Goal: Task Accomplishment & Management: Manage account settings

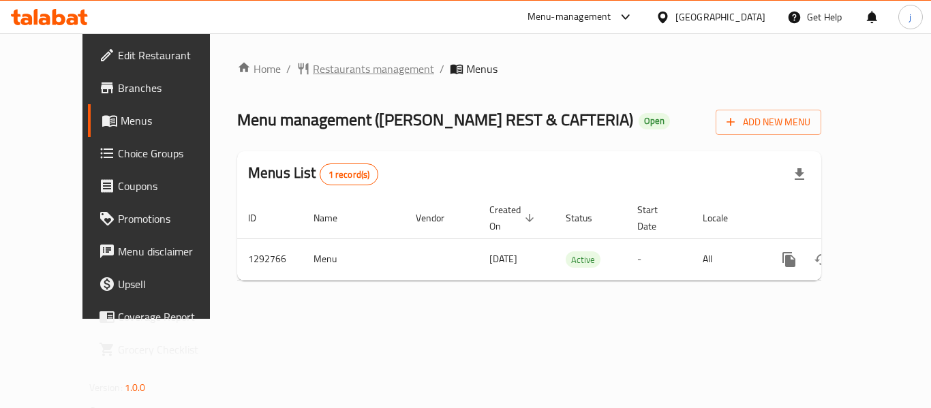
click at [313, 68] on span "Restaurants management" at bounding box center [373, 69] width 121 height 16
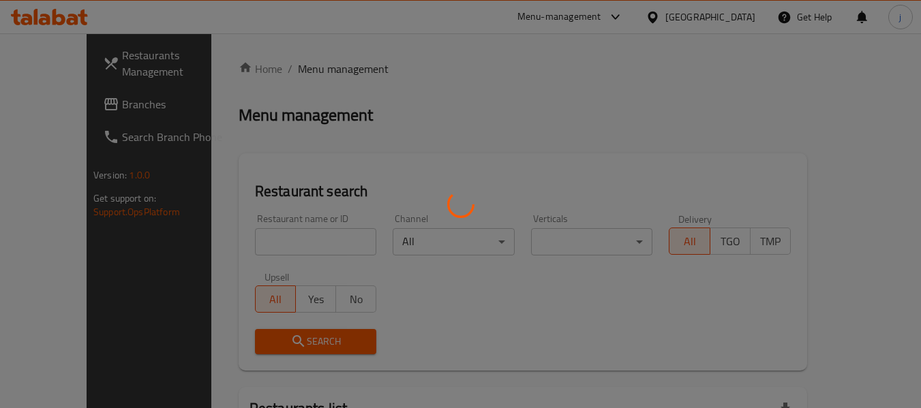
click at [49, 104] on div at bounding box center [460, 204] width 921 height 408
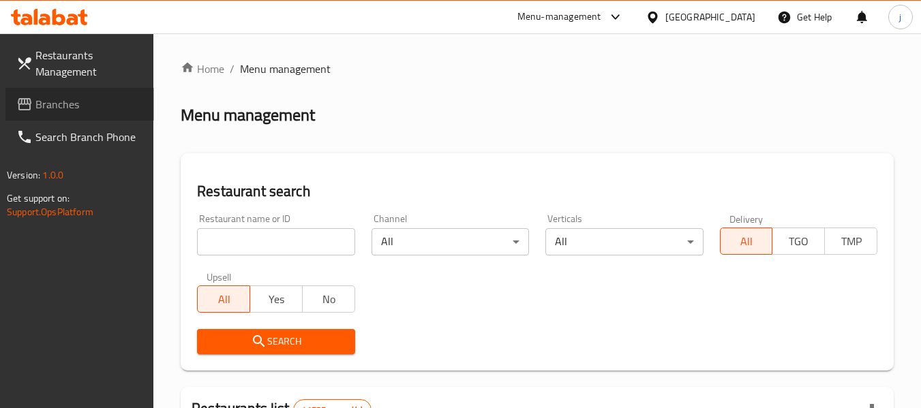
click at [49, 105] on span "Branches" at bounding box center [89, 104] width 108 height 16
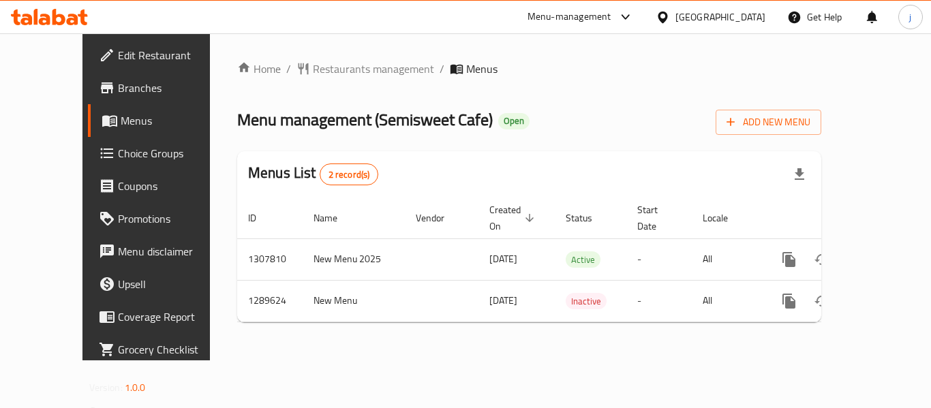
click at [710, 18] on div "[GEOGRAPHIC_DATA]" at bounding box center [721, 17] width 90 height 15
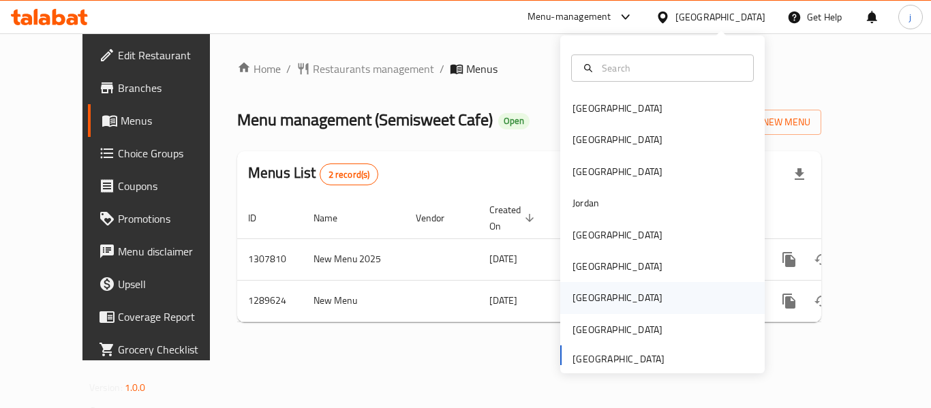
click at [581, 296] on div "[GEOGRAPHIC_DATA]" at bounding box center [618, 297] width 90 height 15
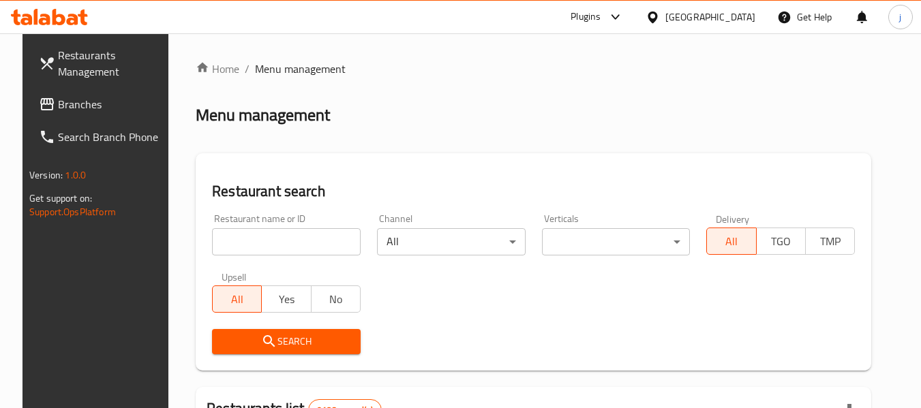
drag, startPoint x: 72, startPoint y: 98, endPoint x: 9, endPoint y: 98, distance: 63.4
click at [72, 98] on span "Branches" at bounding box center [112, 104] width 108 height 16
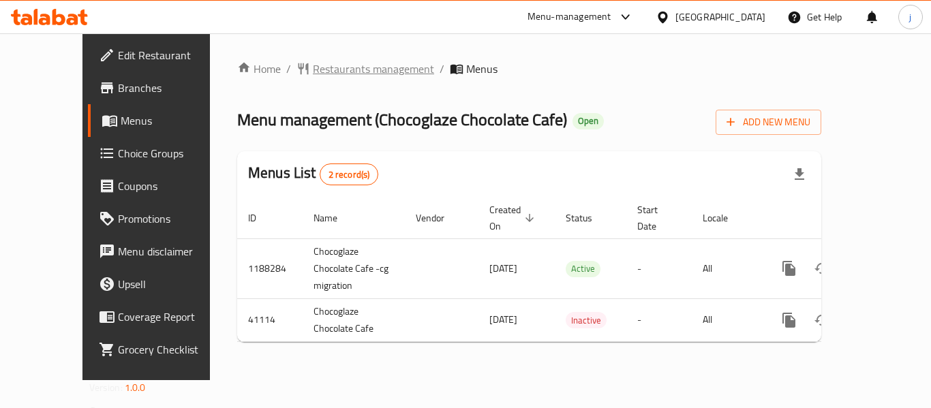
click at [313, 76] on span "Restaurants management" at bounding box center [373, 69] width 121 height 16
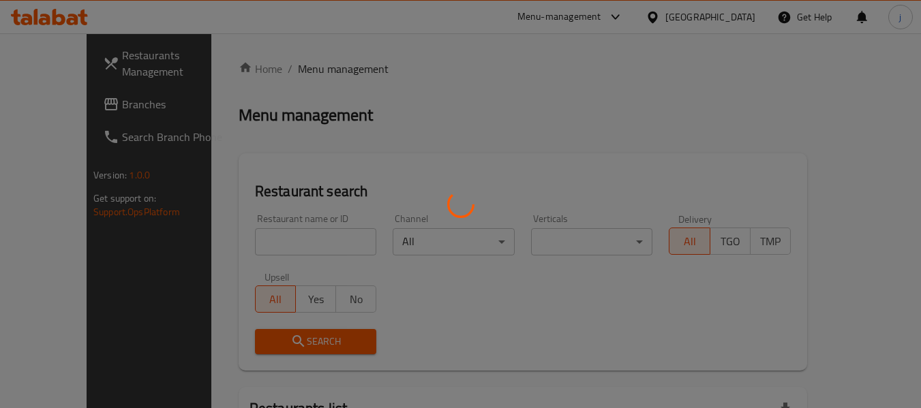
click at [48, 107] on div at bounding box center [460, 204] width 921 height 408
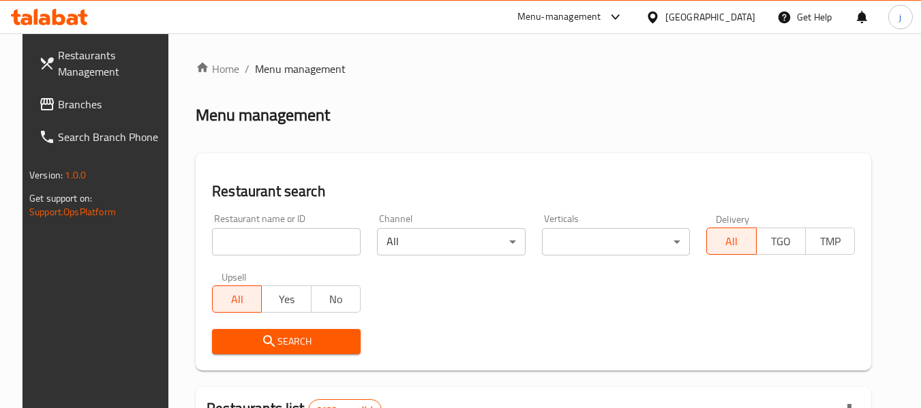
click at [58, 107] on span "Branches" at bounding box center [112, 104] width 108 height 16
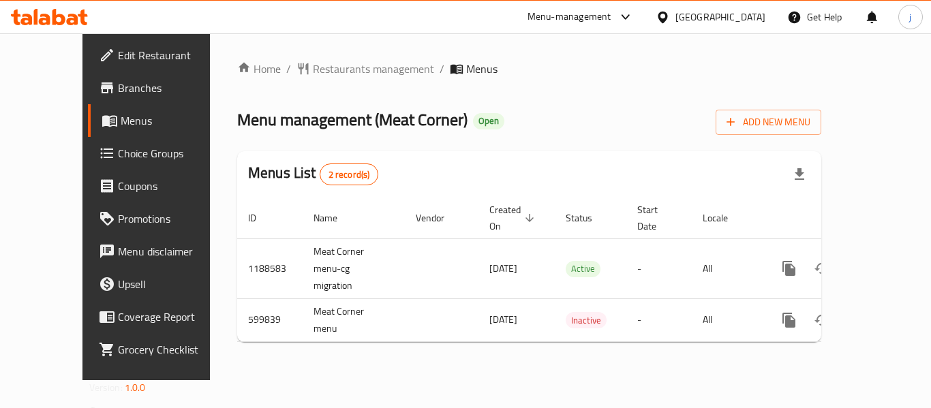
click at [118, 145] on span "Choice Groups" at bounding box center [172, 153] width 109 height 16
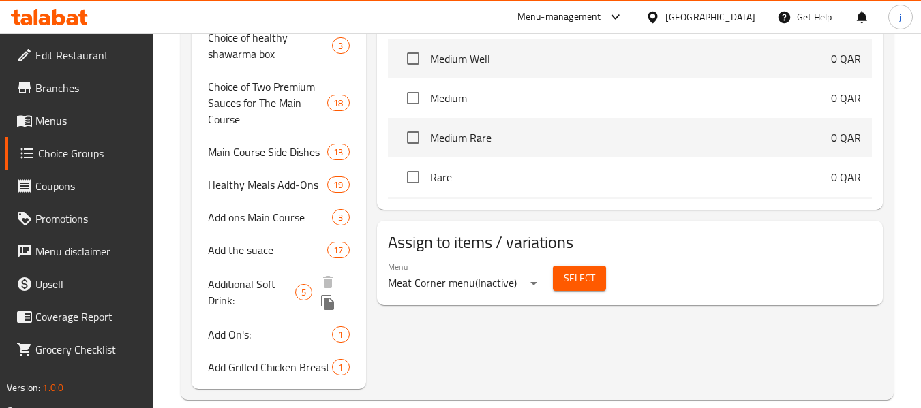
scroll to position [563, 0]
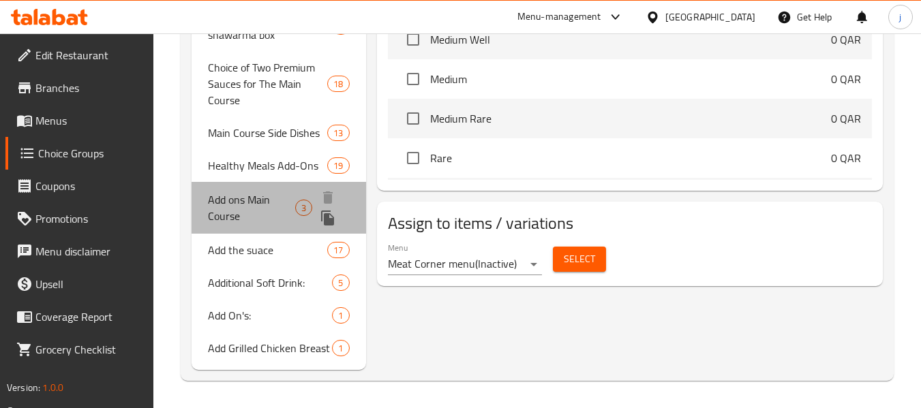
click at [245, 220] on span "Add ons Main Course" at bounding box center [251, 208] width 87 height 33
type input "Add ons Main Course"
type input "إضافات الطبق الرئيسي"
type input "3"
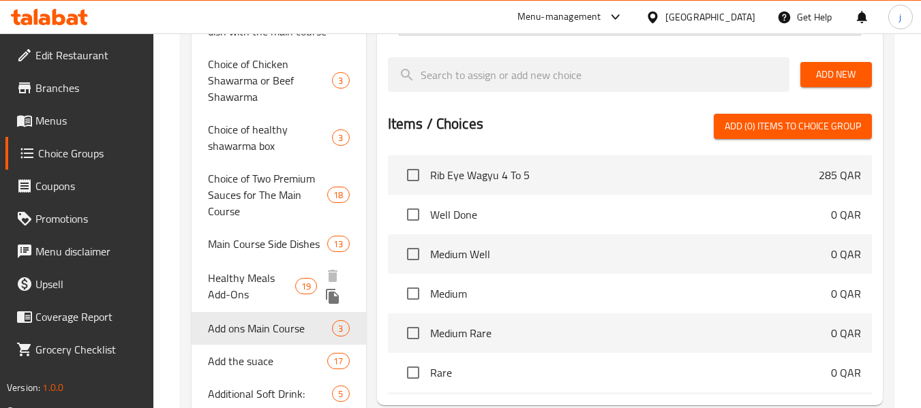
scroll to position [520, 0]
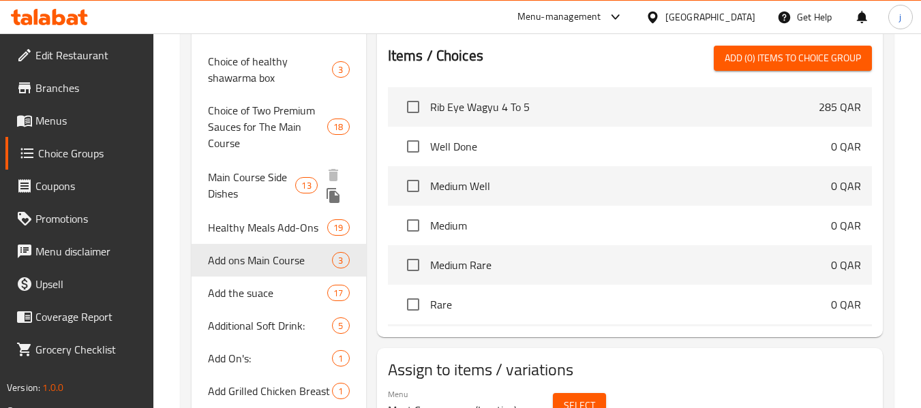
click at [228, 172] on span "Main Course Side Dishes" at bounding box center [251, 185] width 87 height 33
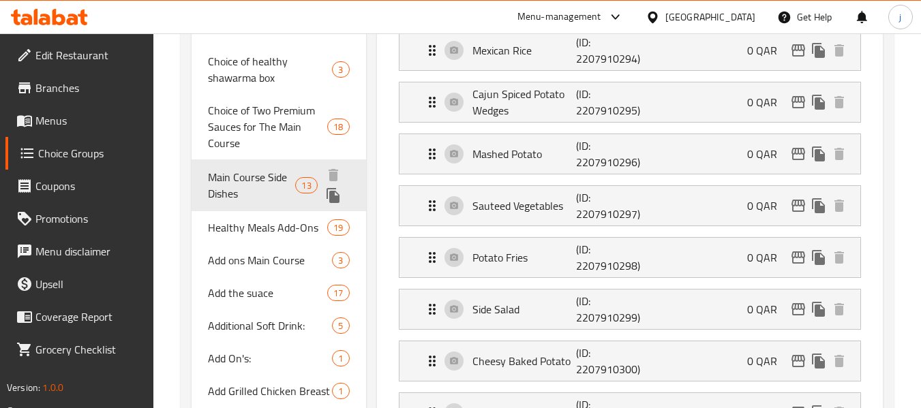
type input "Main Course Side Dishes"
type input "أطباق جانبية للطبق الرئيسي"
type input "2"
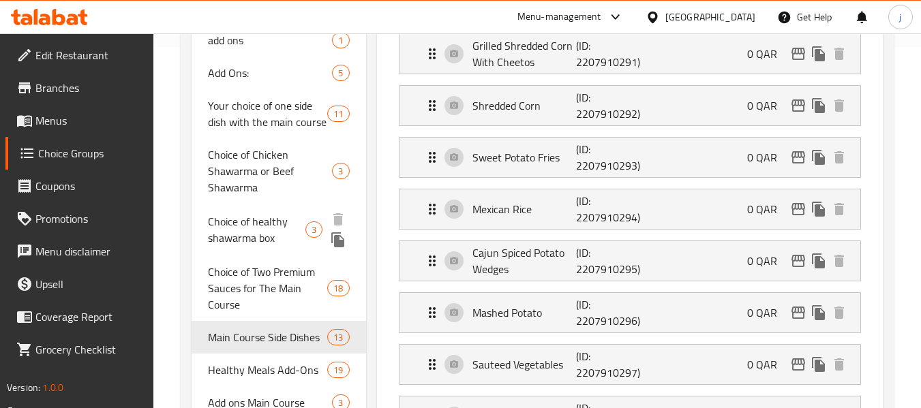
scroll to position [546, 0]
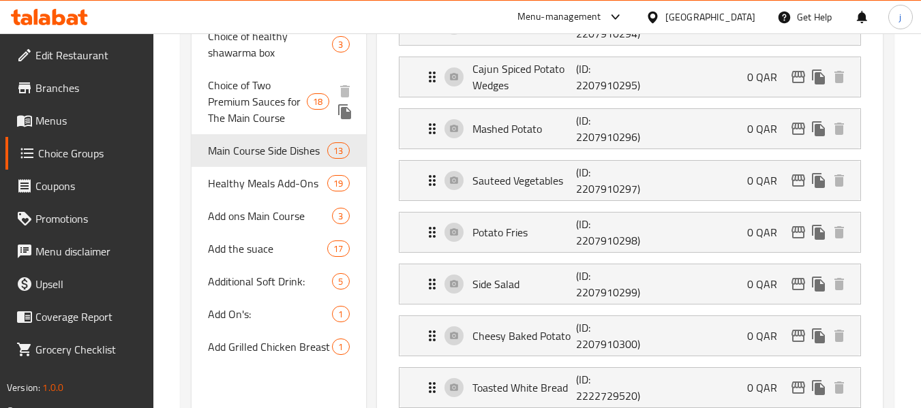
click at [266, 112] on span "Choice of Two Premium Sauces for The Main Course" at bounding box center [257, 101] width 99 height 49
type input "Choice of Two Premium Sauces for The Main Course"
type input "اختيار صلصتين برييميوم للطبق الرئيسي"
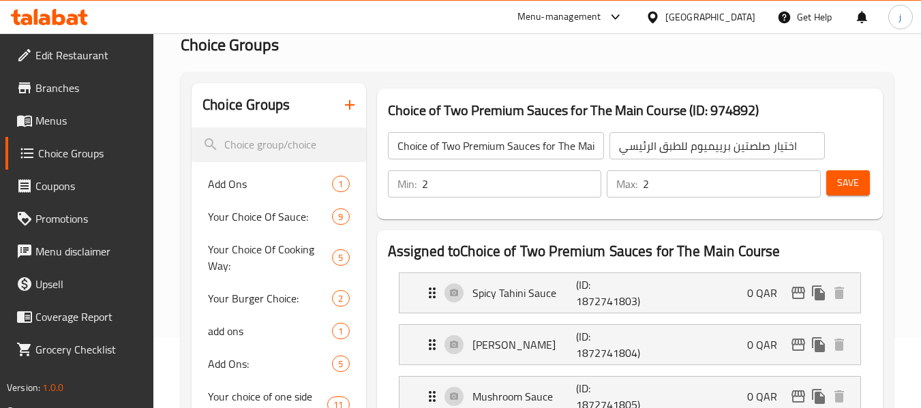
scroll to position [68, 0]
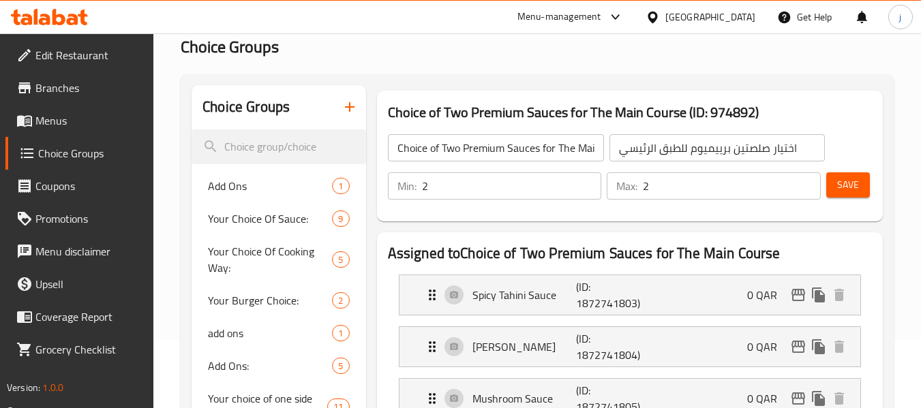
click at [657, 15] on icon at bounding box center [653, 17] width 10 height 12
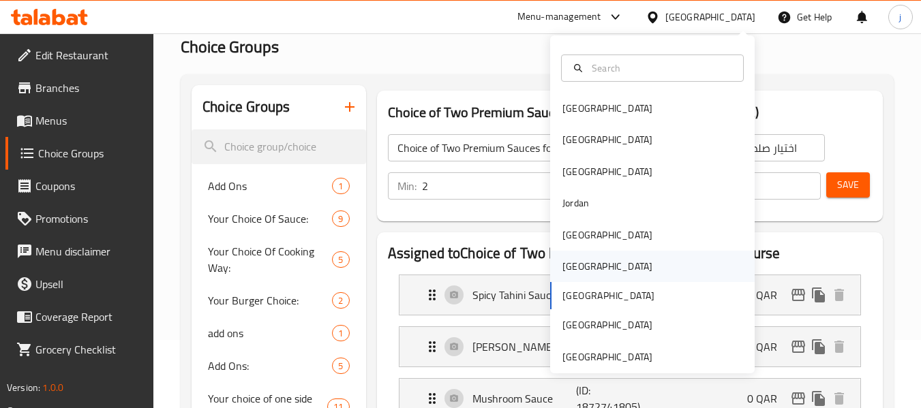
click at [563, 265] on div "Oman" at bounding box center [608, 266] width 90 height 15
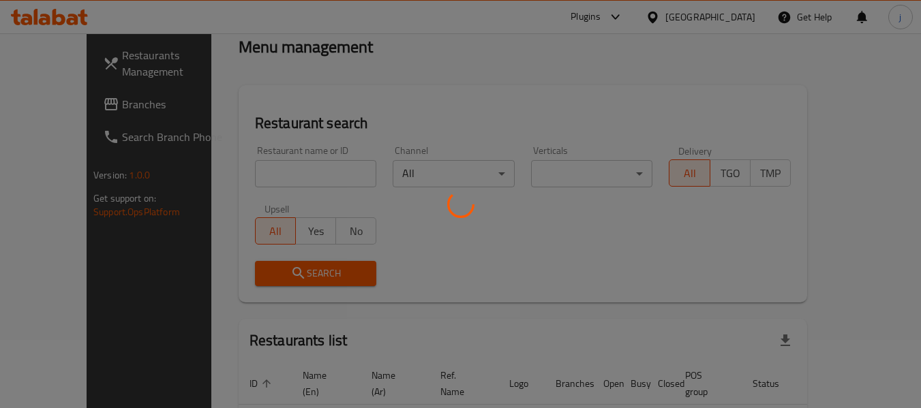
click at [81, 106] on div at bounding box center [460, 204] width 921 height 408
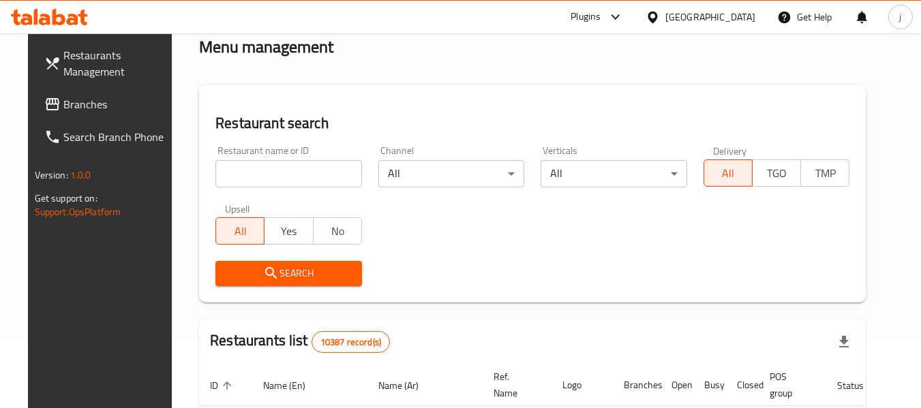
click at [53, 93] on link "Branches" at bounding box center [107, 104] width 149 height 33
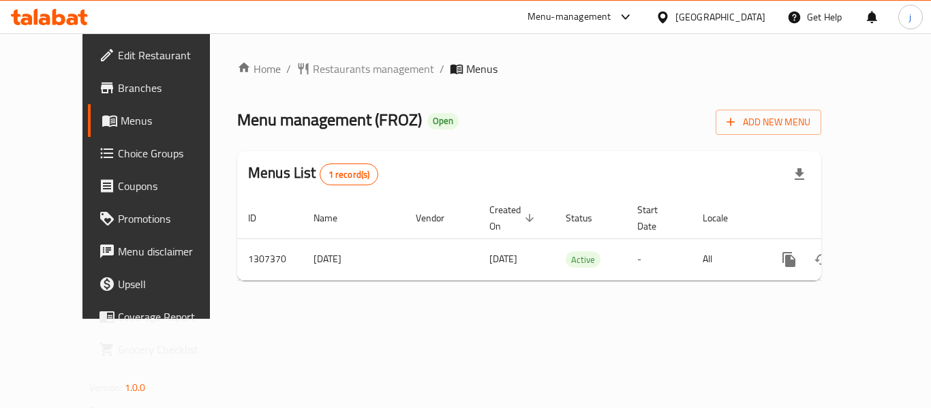
click at [670, 11] on icon at bounding box center [663, 17] width 14 height 14
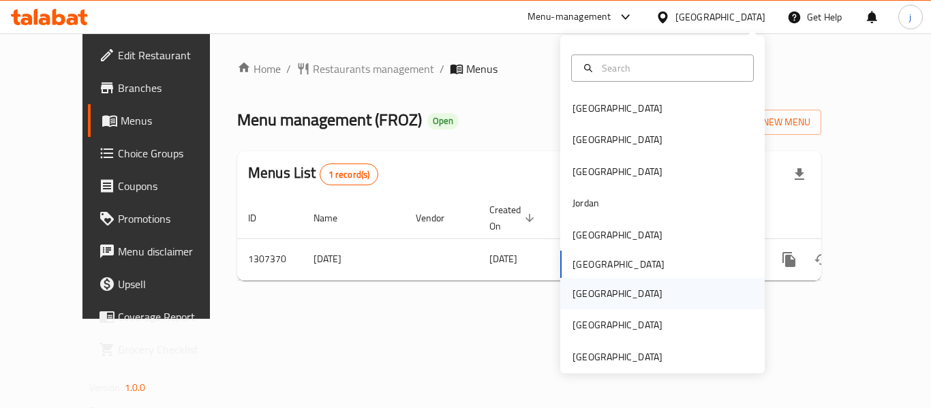
click at [580, 293] on div "Qatar" at bounding box center [618, 293] width 90 height 15
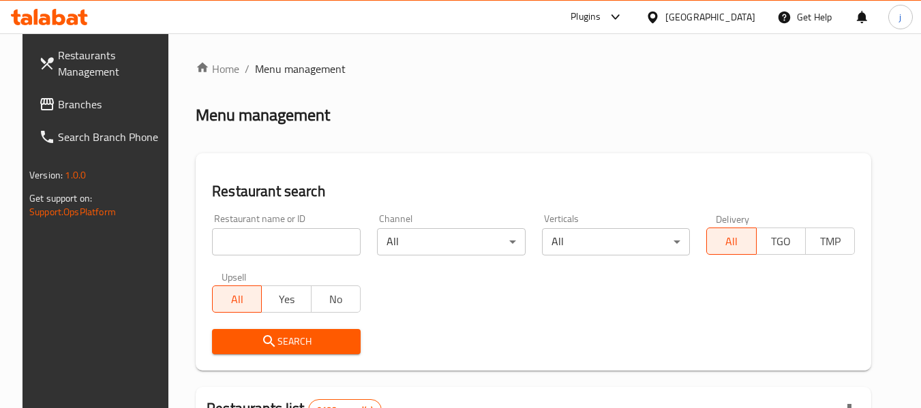
drag, startPoint x: 38, startPoint y: 109, endPoint x: 10, endPoint y: 121, distance: 30.5
click at [58, 109] on span "Branches" at bounding box center [112, 104] width 108 height 16
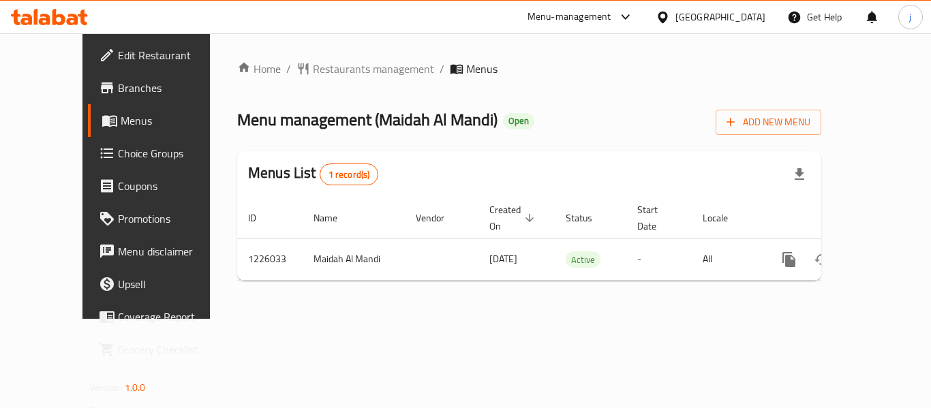
click at [754, 19] on div "[GEOGRAPHIC_DATA]" at bounding box center [721, 17] width 90 height 15
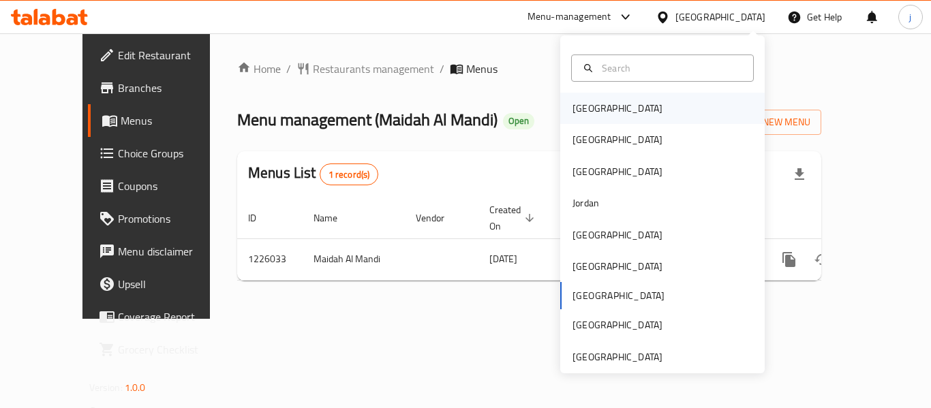
click at [580, 114] on div "[GEOGRAPHIC_DATA]" at bounding box center [618, 108] width 90 height 15
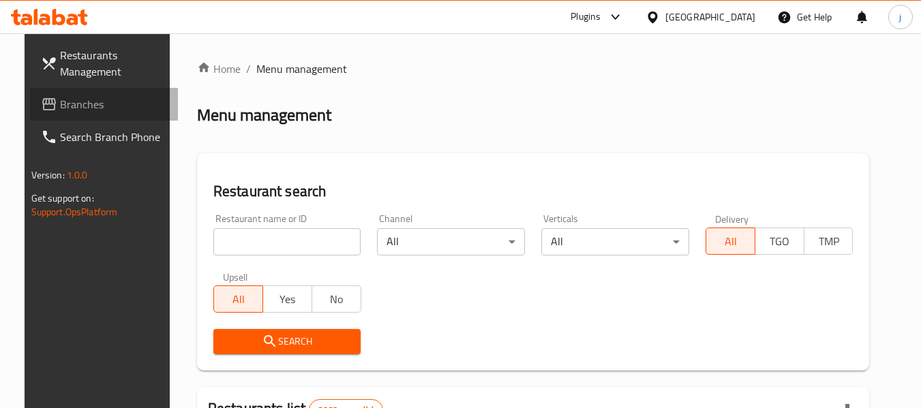
click at [45, 93] on link "Branches" at bounding box center [104, 104] width 149 height 33
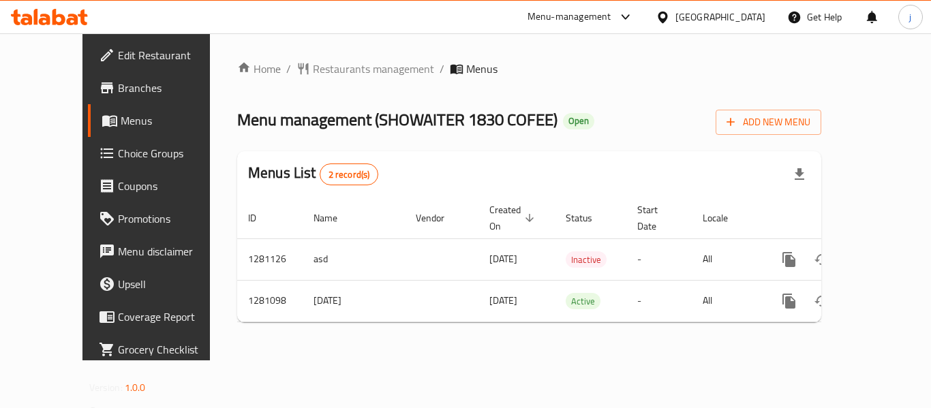
click at [709, 19] on div "[GEOGRAPHIC_DATA]" at bounding box center [711, 17] width 132 height 33
click at [676, 20] on div at bounding box center [666, 17] width 20 height 15
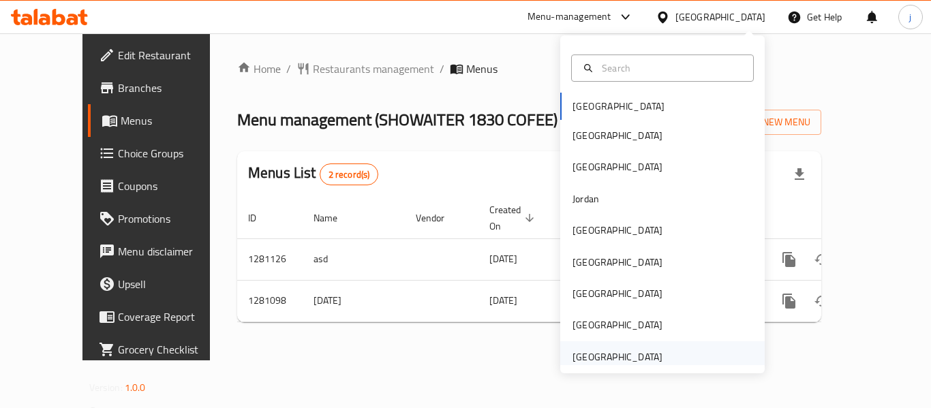
click at [602, 356] on div "[GEOGRAPHIC_DATA]" at bounding box center [618, 357] width 90 height 15
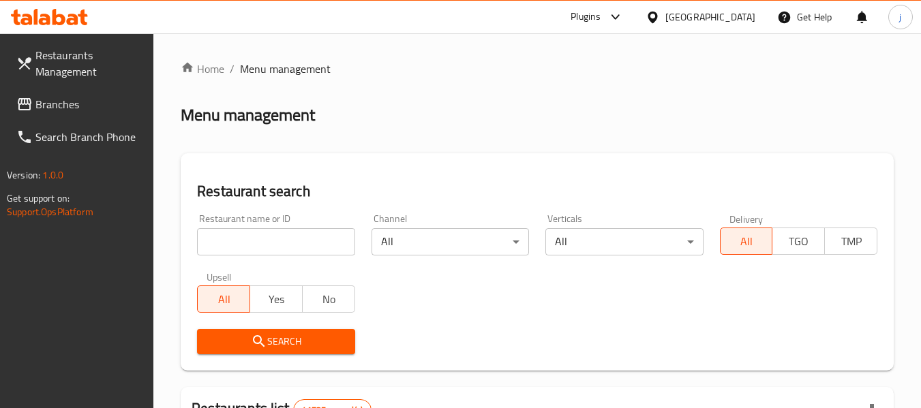
drag, startPoint x: 74, startPoint y: 101, endPoint x: 42, endPoint y: 93, distance: 32.9
click at [74, 101] on span "Branches" at bounding box center [89, 104] width 108 height 16
